Goal: Information Seeking & Learning: Learn about a topic

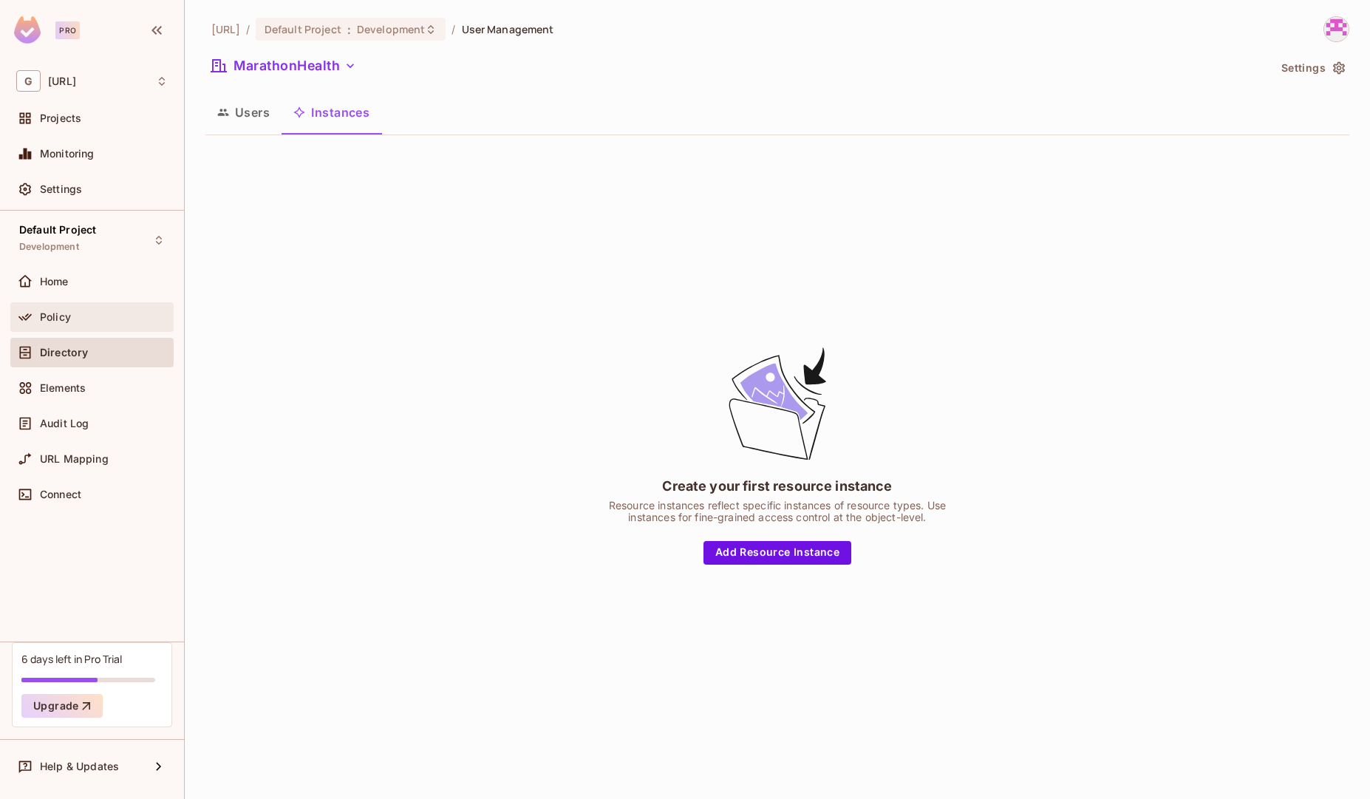
click at [81, 316] on div "Policy" at bounding box center [104, 317] width 128 height 12
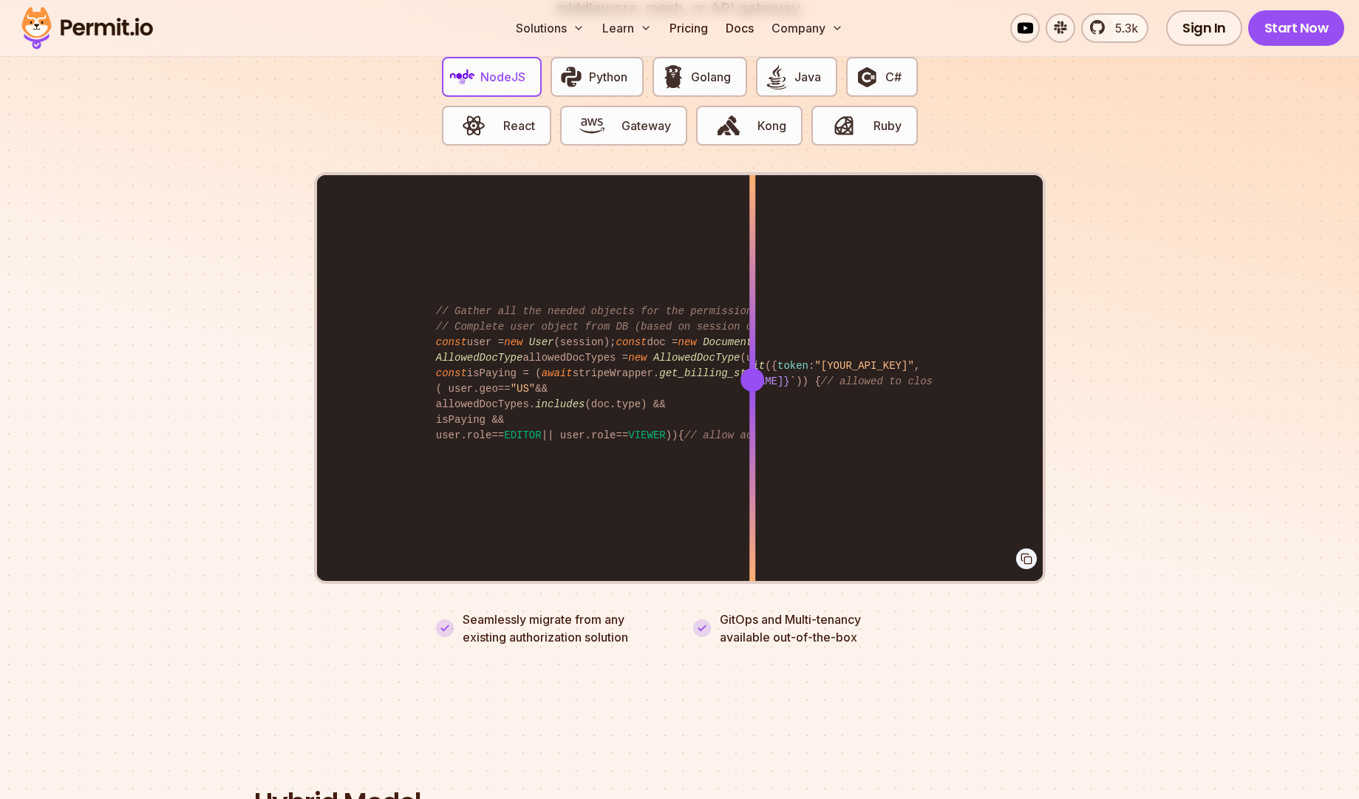
scroll to position [2904, 0]
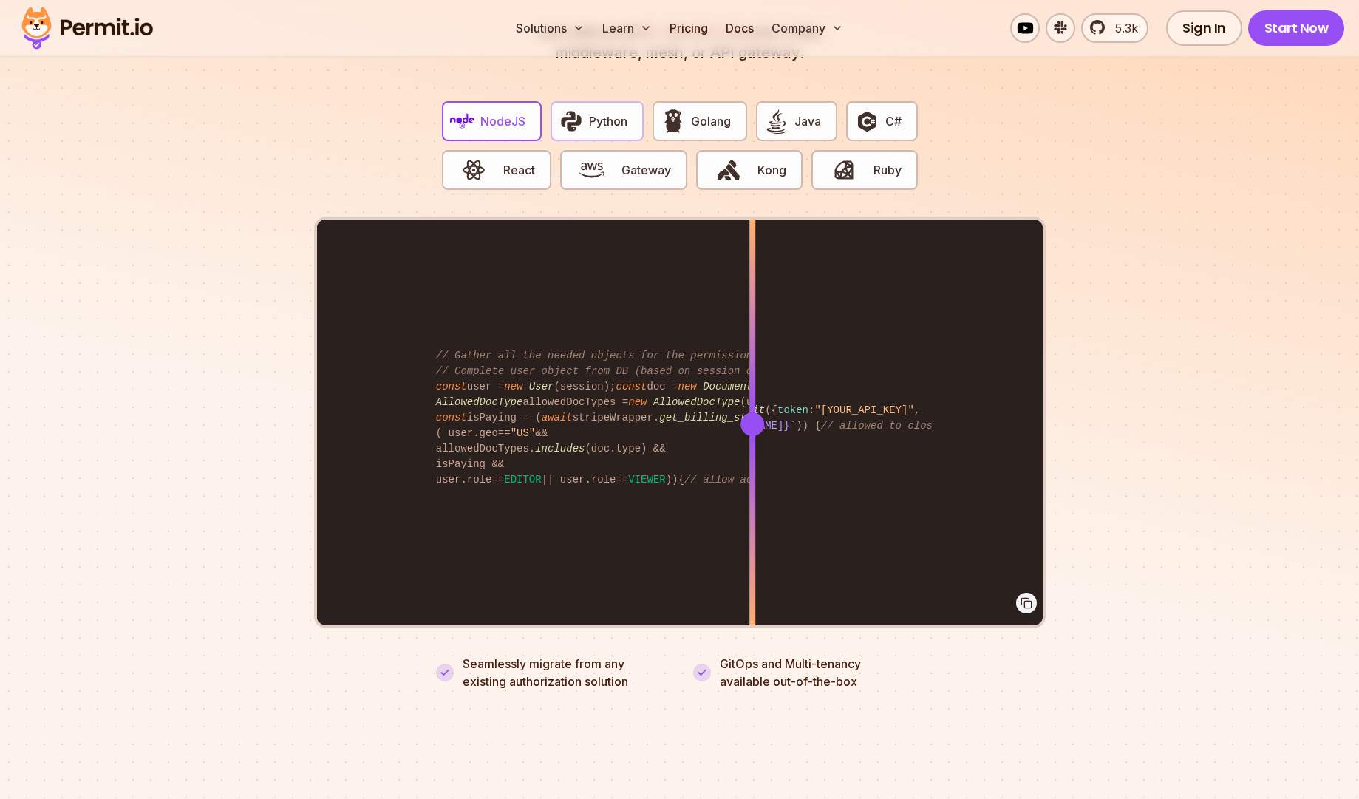
click at [581, 109] on img "button" at bounding box center [571, 121] width 25 height 25
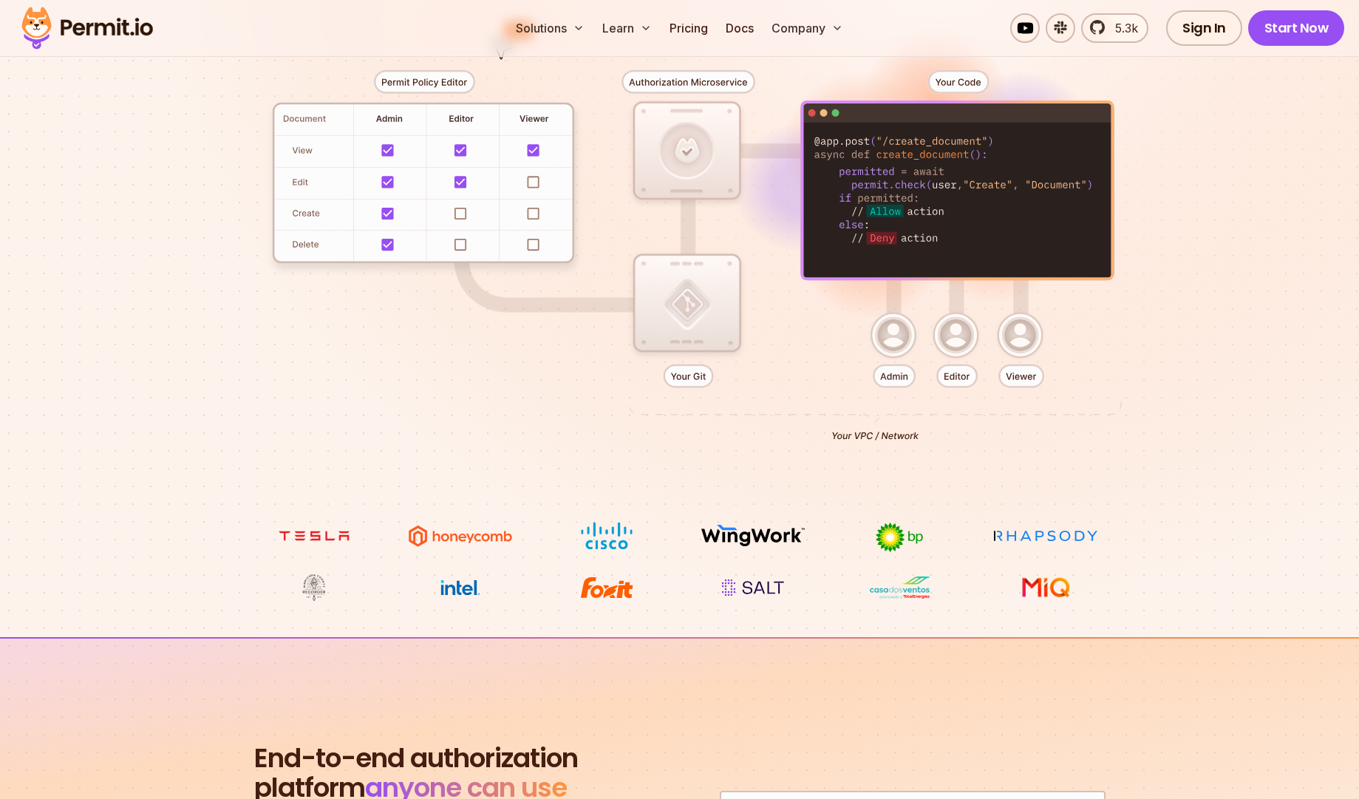
scroll to position [0, 0]
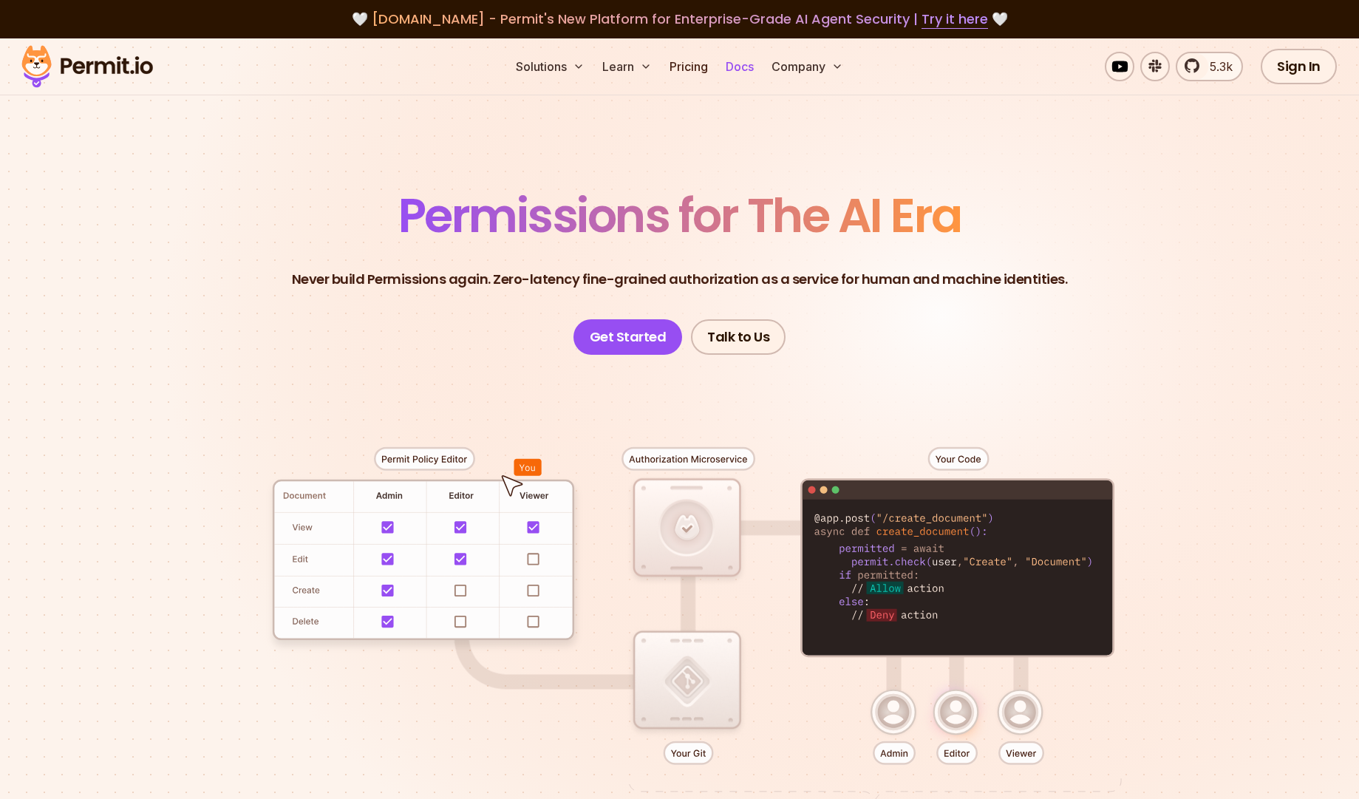
click at [735, 62] on link "Docs" at bounding box center [740, 67] width 40 height 30
